Goal: Register for event/course

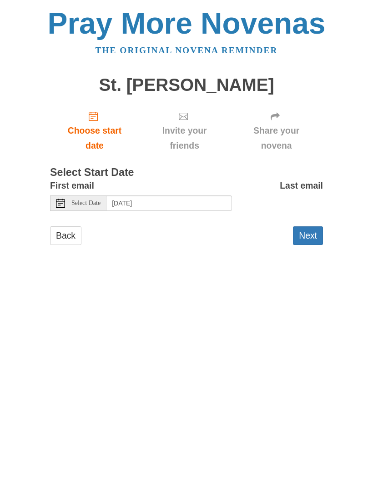
click at [313, 234] on button "Next" at bounding box center [308, 235] width 30 height 19
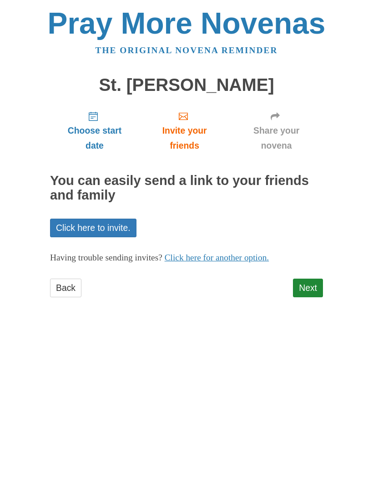
click at [314, 286] on link "Next" at bounding box center [308, 288] width 30 height 19
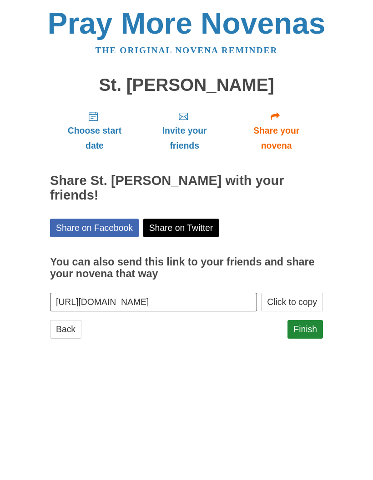
click at [312, 320] on link "Finish" at bounding box center [304, 329] width 35 height 19
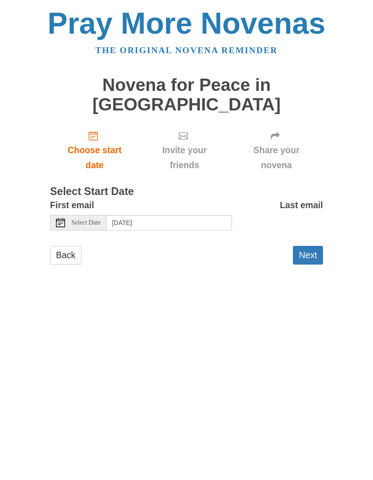
click at [319, 246] on button "Next" at bounding box center [308, 255] width 30 height 19
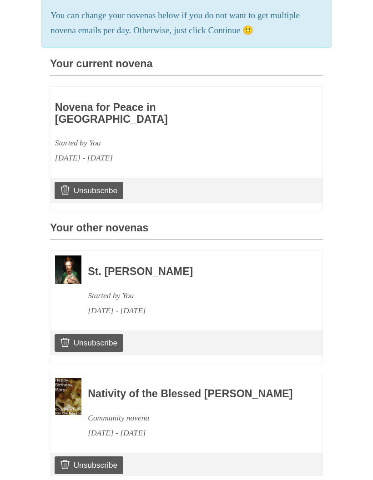
scroll to position [248, 0]
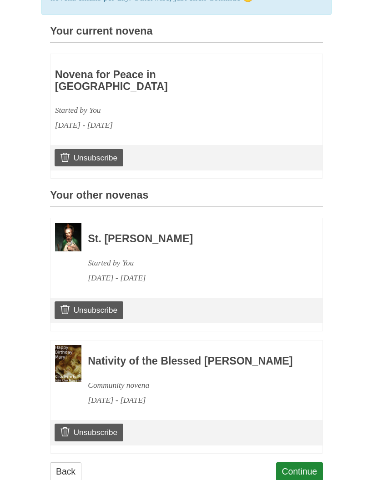
click at [314, 462] on link "Continue" at bounding box center [299, 471] width 47 height 19
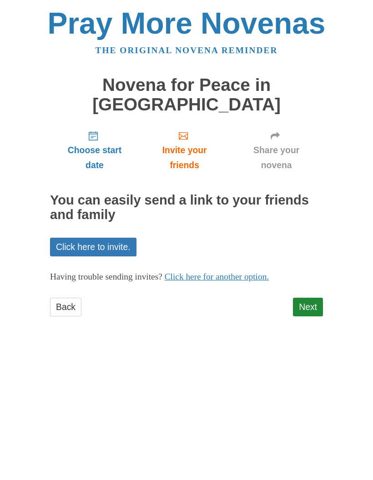
click at [318, 298] on link "Next" at bounding box center [308, 307] width 30 height 19
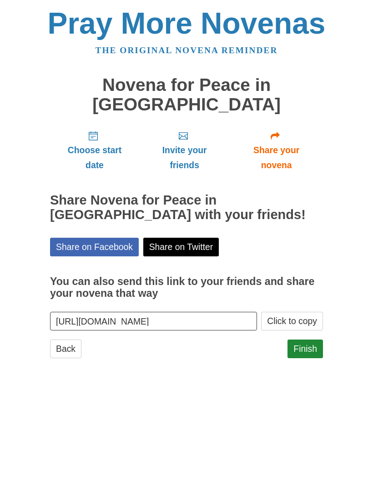
click at [314, 339] on link "Finish" at bounding box center [304, 348] width 35 height 19
